Goal: Navigation & Orientation: Find specific page/section

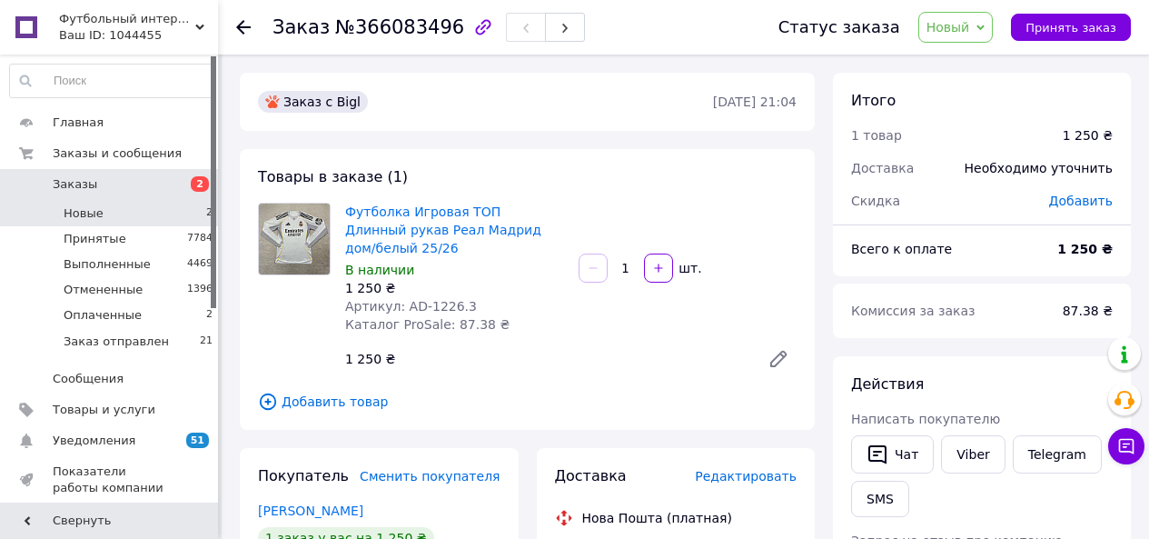
scroll to position [91, 0]
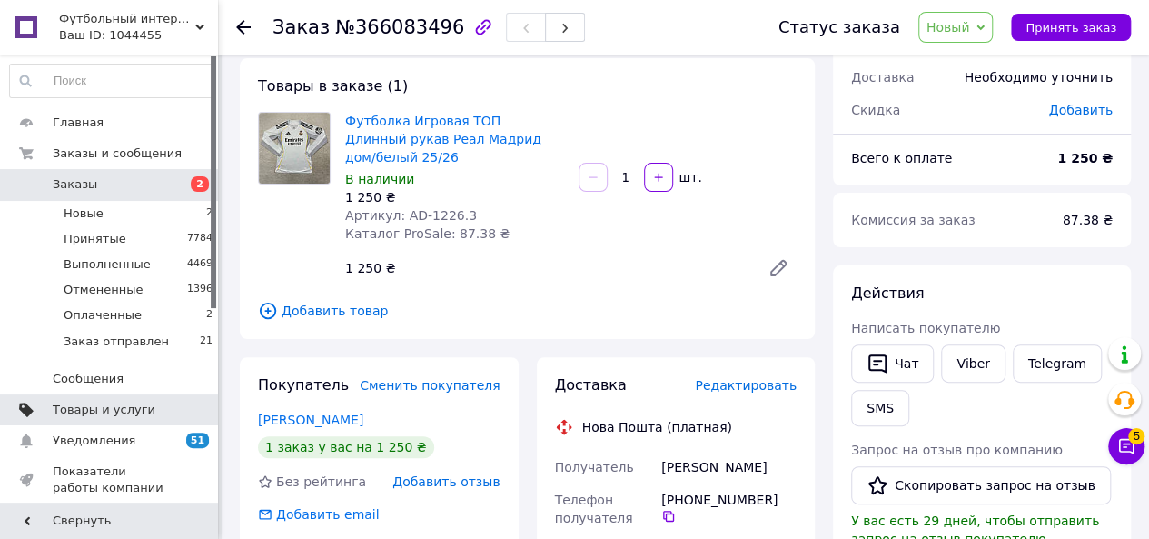
click at [91, 406] on span "Товары и услуги" at bounding box center [104, 410] width 103 height 16
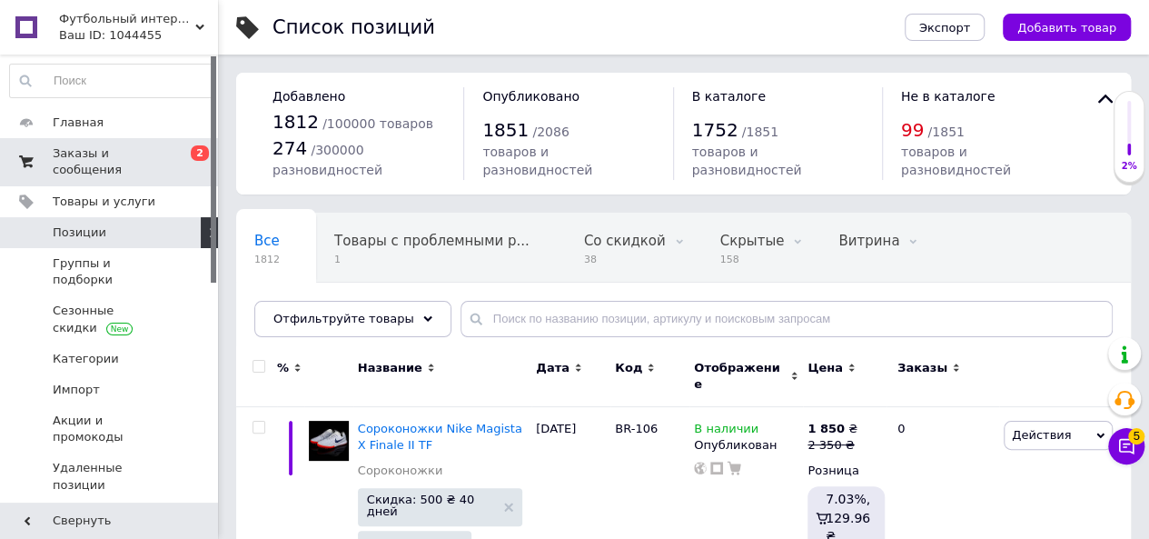
click at [118, 159] on span "Заказы и сообщения" at bounding box center [110, 161] width 115 height 33
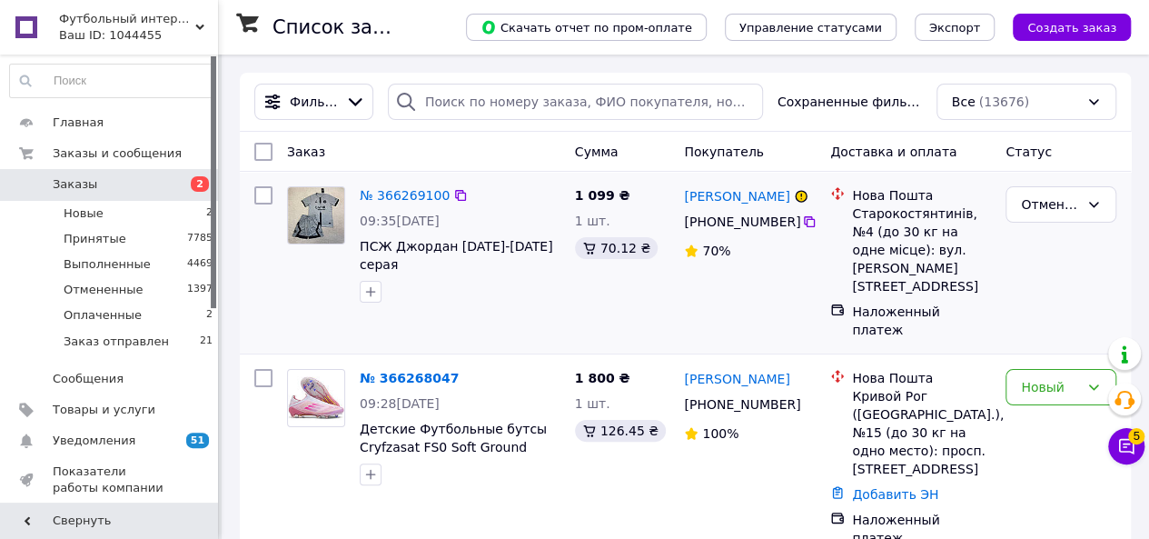
scroll to position [91, 0]
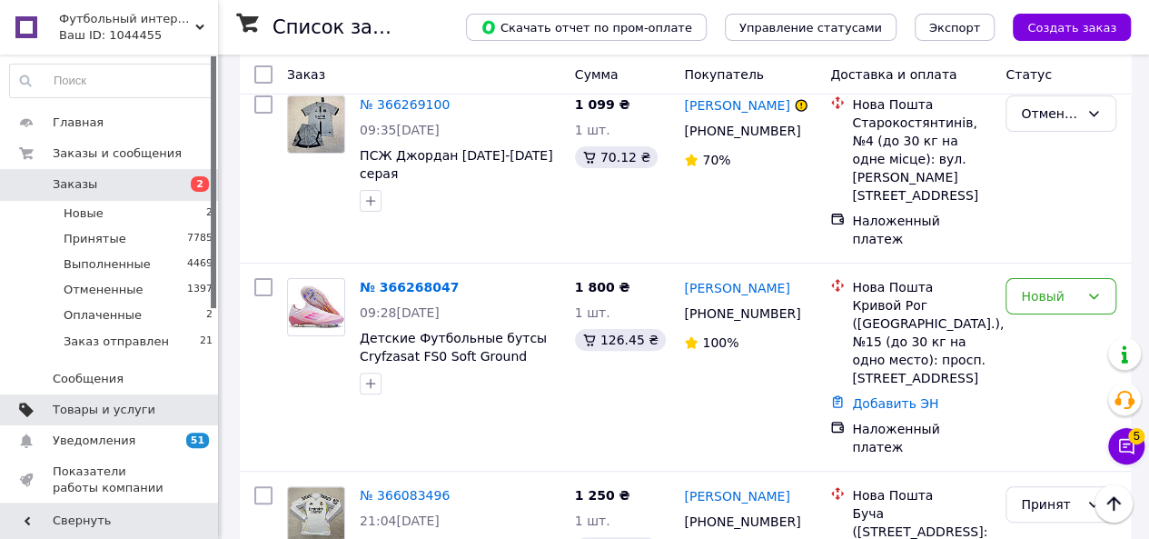
click at [102, 398] on link "Товары и услуги" at bounding box center [111, 409] width 223 height 31
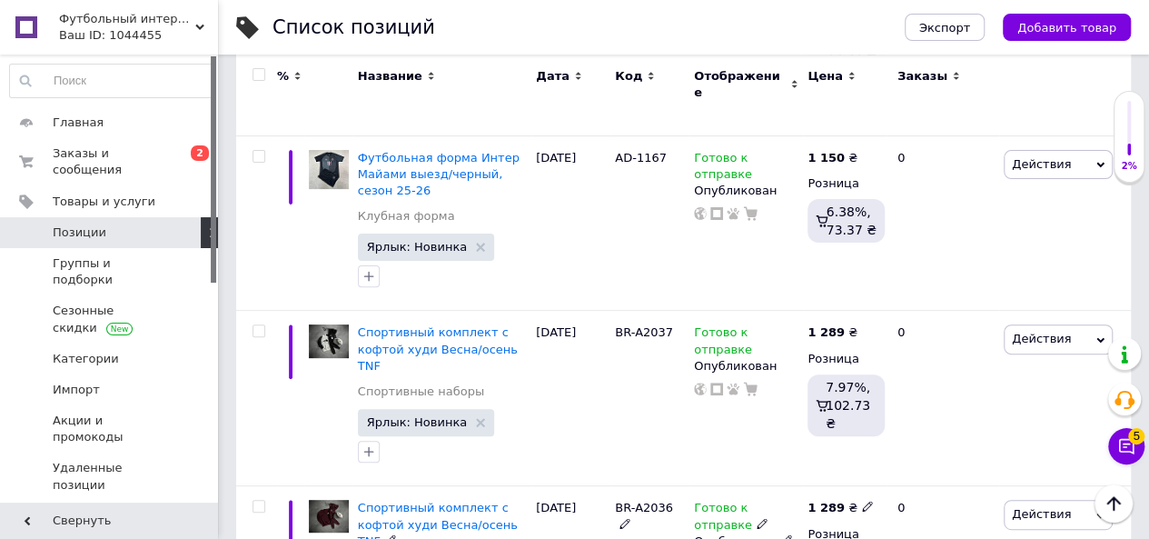
scroll to position [3587, 0]
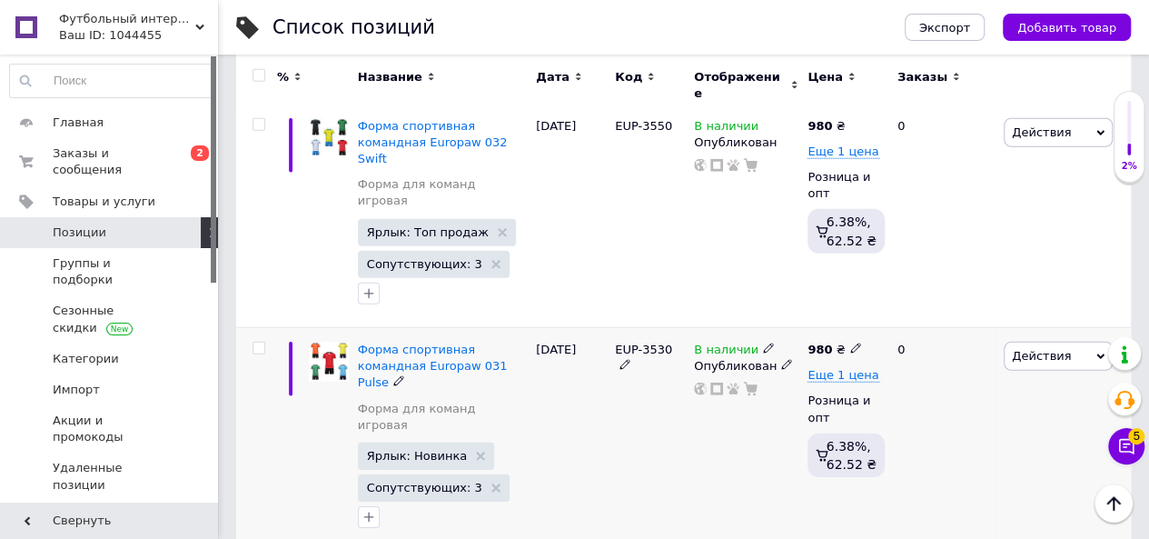
scroll to position [2620, 0]
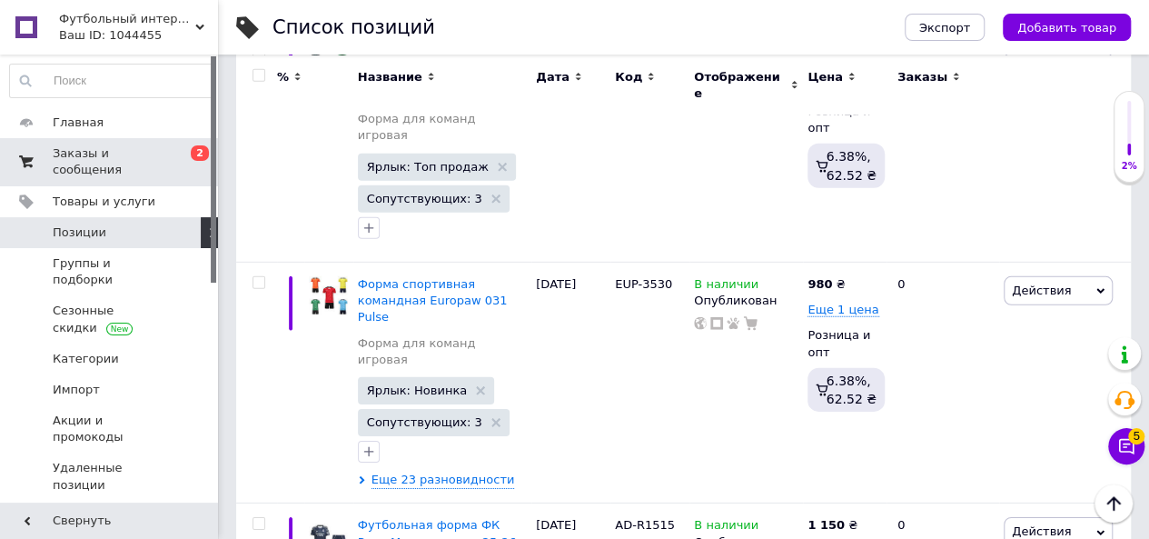
click at [123, 165] on link "Заказы и сообщения 0 2" at bounding box center [111, 161] width 223 height 47
